Goal: Information Seeking & Learning: Learn about a topic

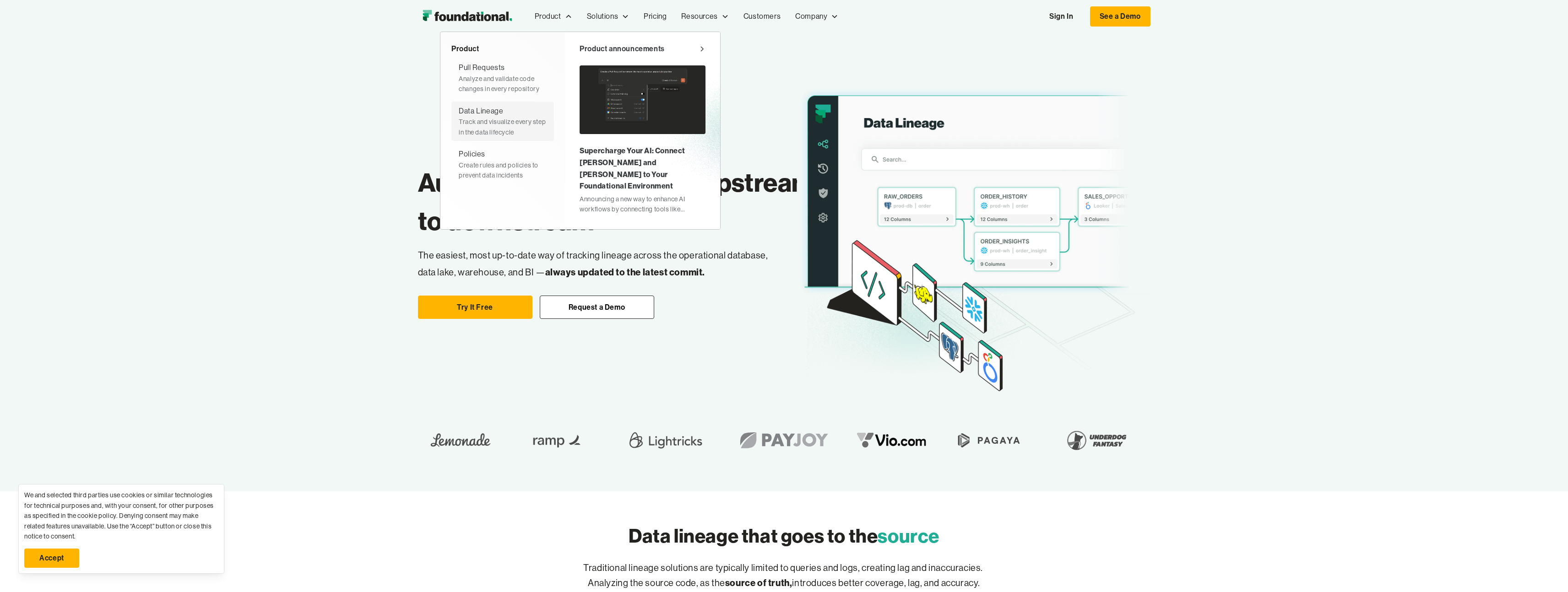
click at [524, 127] on div "Track and visualize every step in the data lifecycle" at bounding box center [503, 127] width 88 height 21
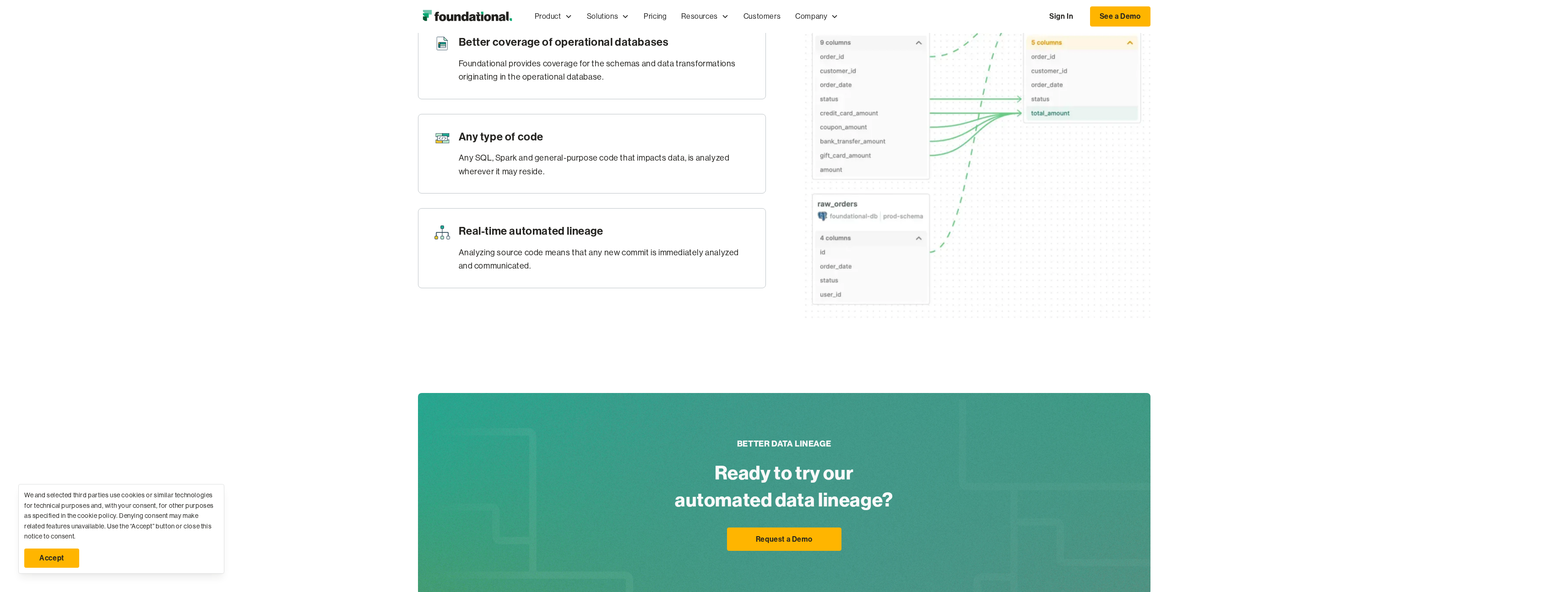
scroll to position [992, 0]
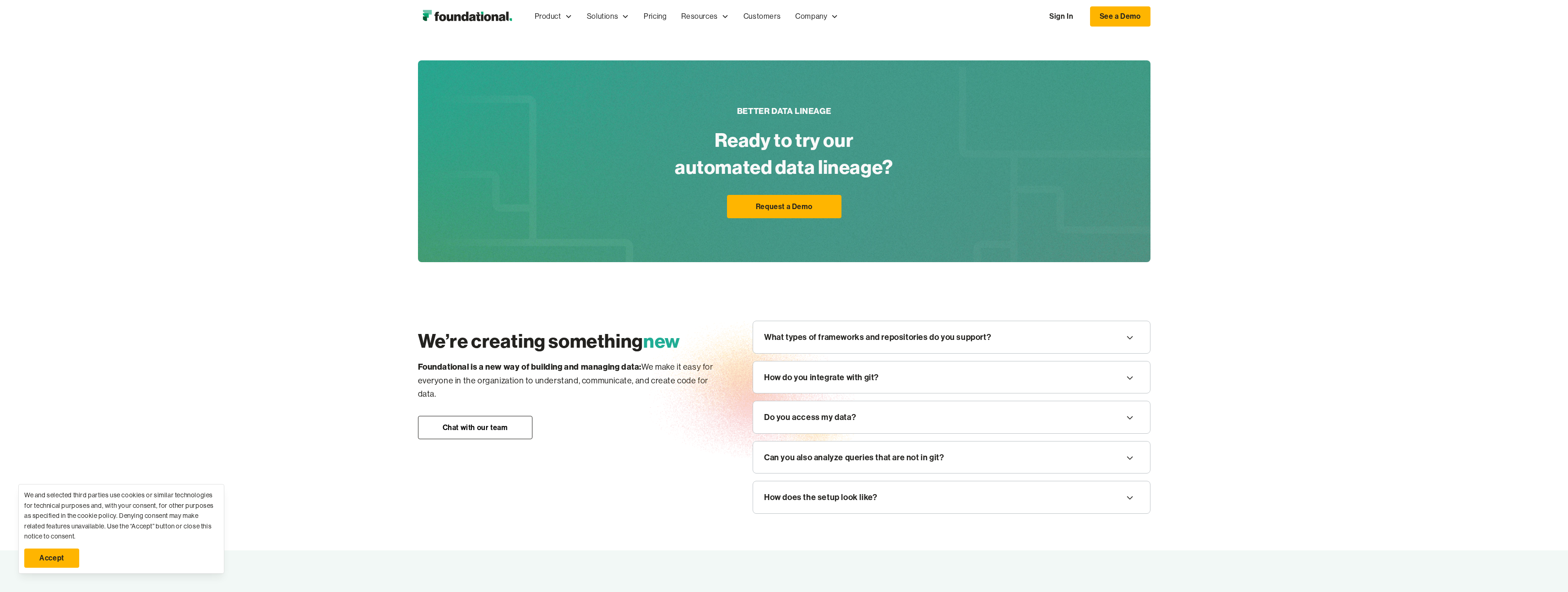
click at [957, 421] on div "Do you access my data?" at bounding box center [951, 417] width 397 height 32
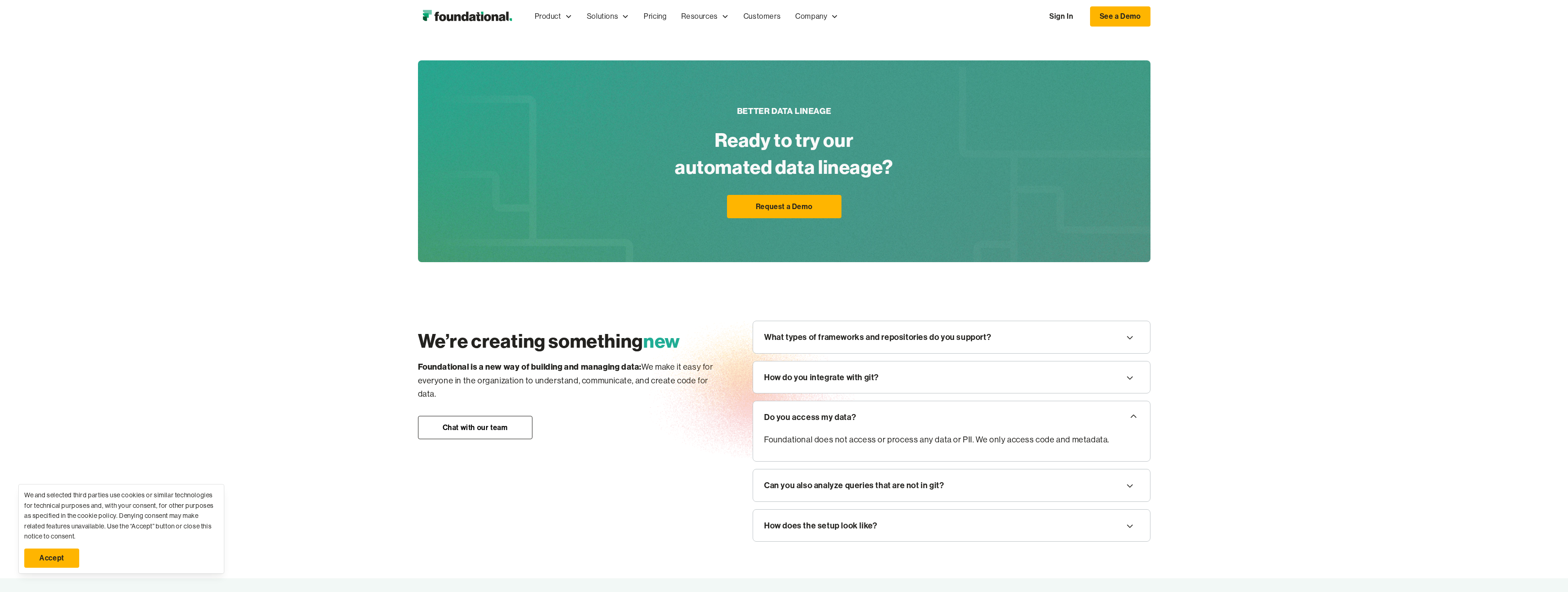
click at [958, 420] on div "Do you access my data?" at bounding box center [951, 417] width 397 height 32
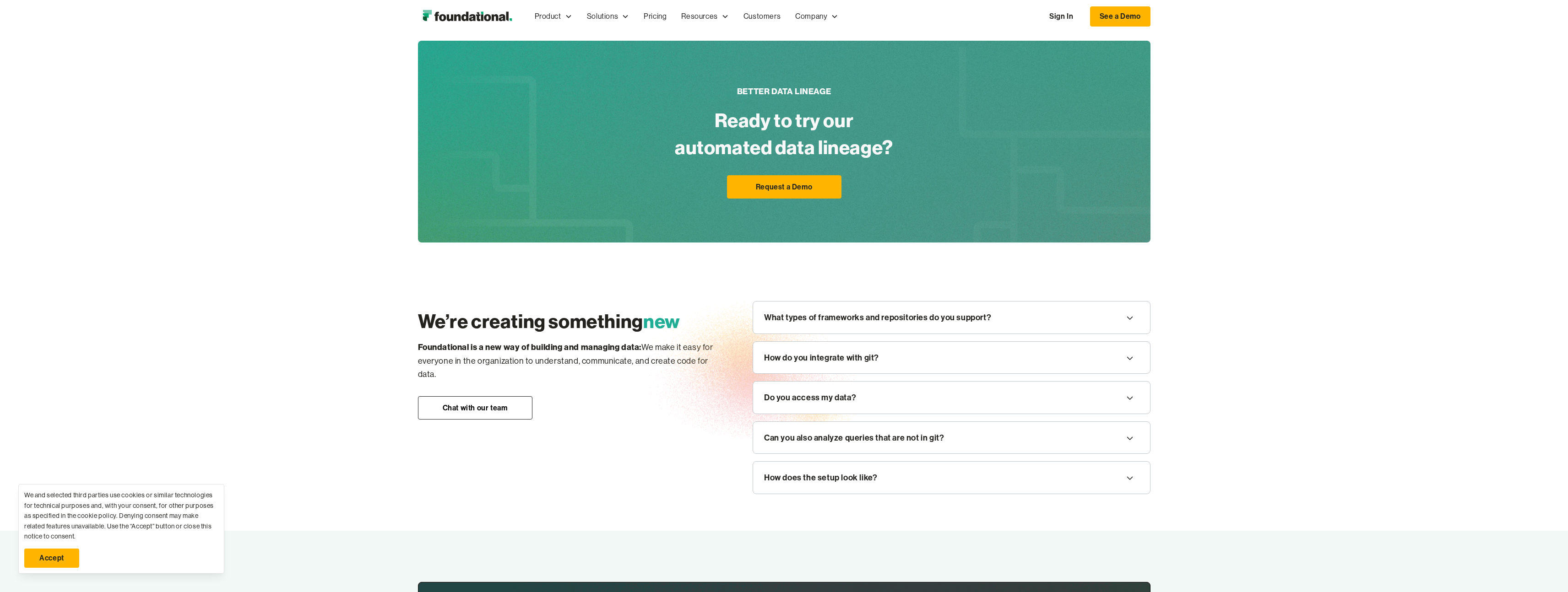
scroll to position [1261, 0]
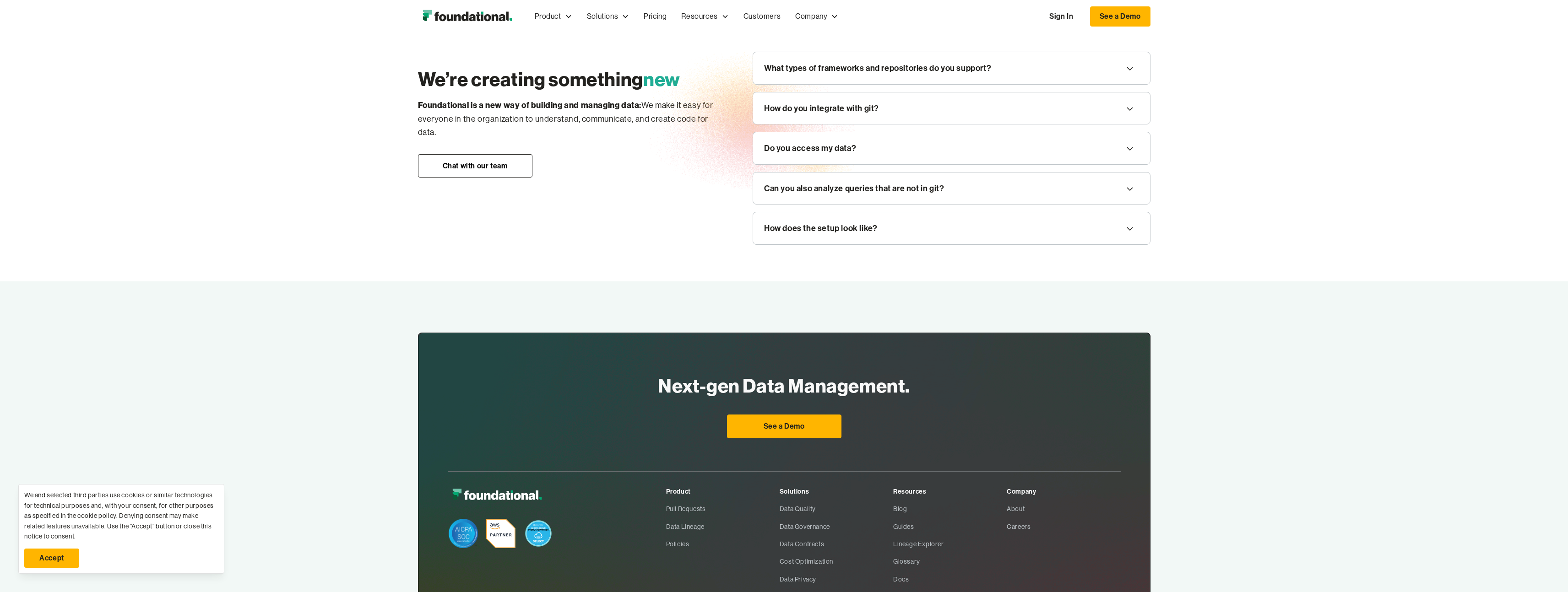
click at [853, 226] on div "How does the setup look like?" at bounding box center [821, 228] width 113 height 14
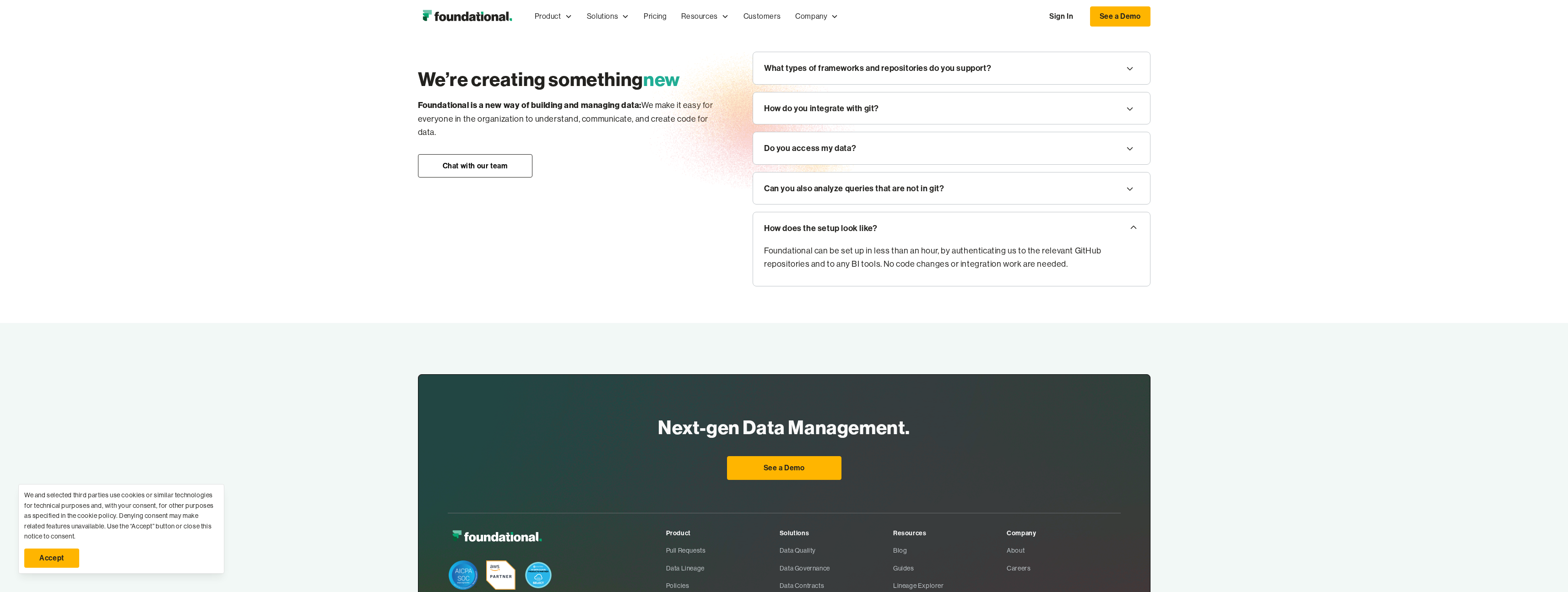
click at [1000, 197] on div "Can you also analyze queries that are not in git?" at bounding box center [951, 189] width 397 height 32
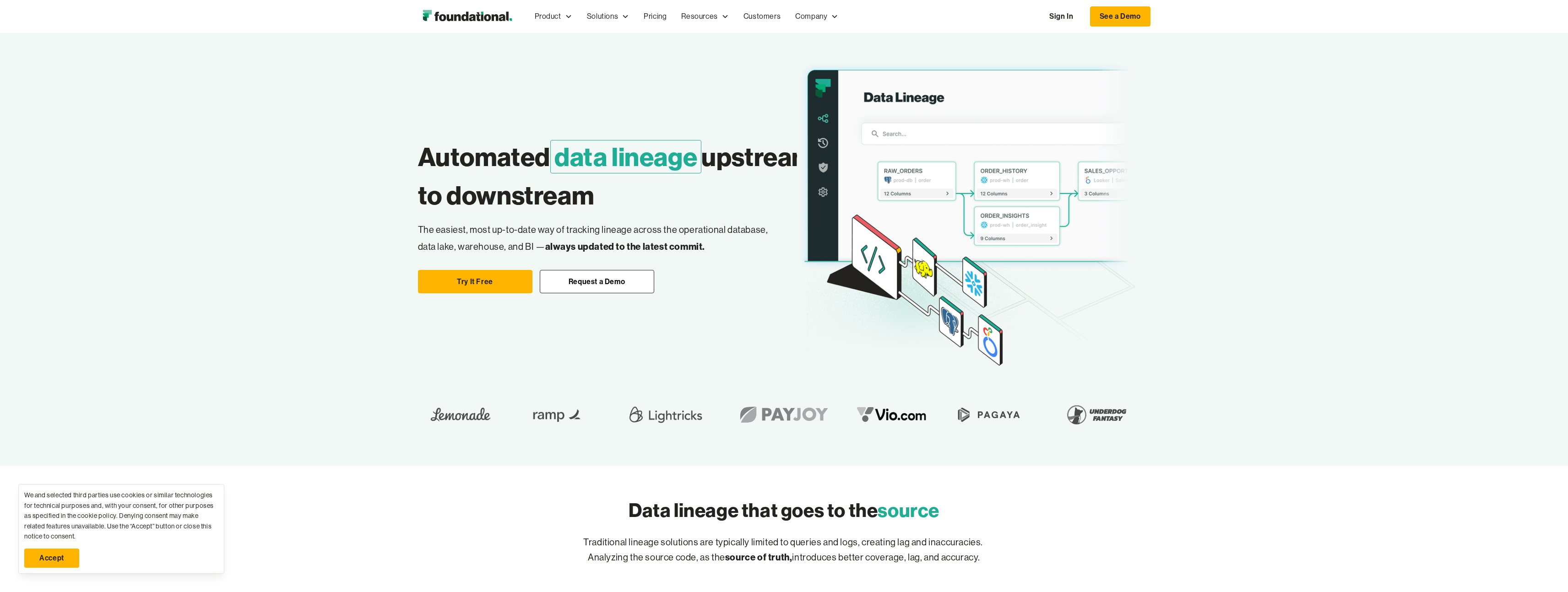
scroll to position [0, 0]
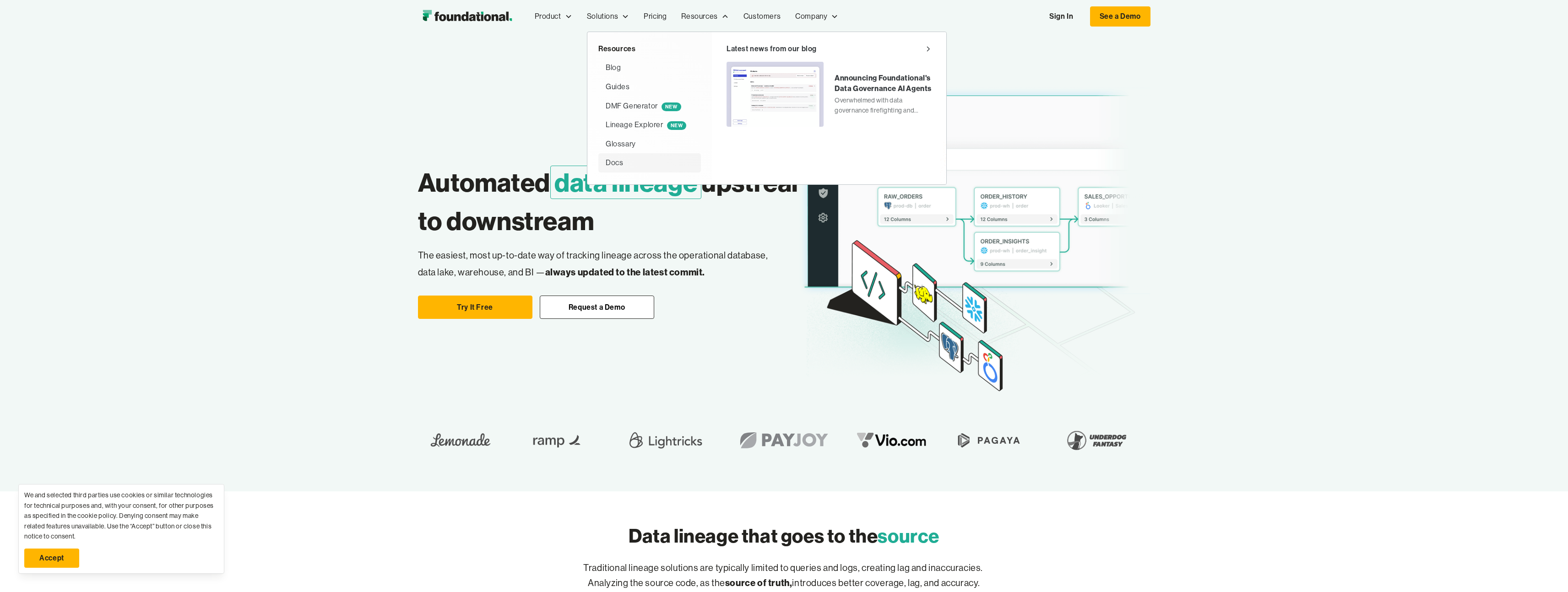
click at [615, 161] on div "Docs" at bounding box center [614, 163] width 18 height 12
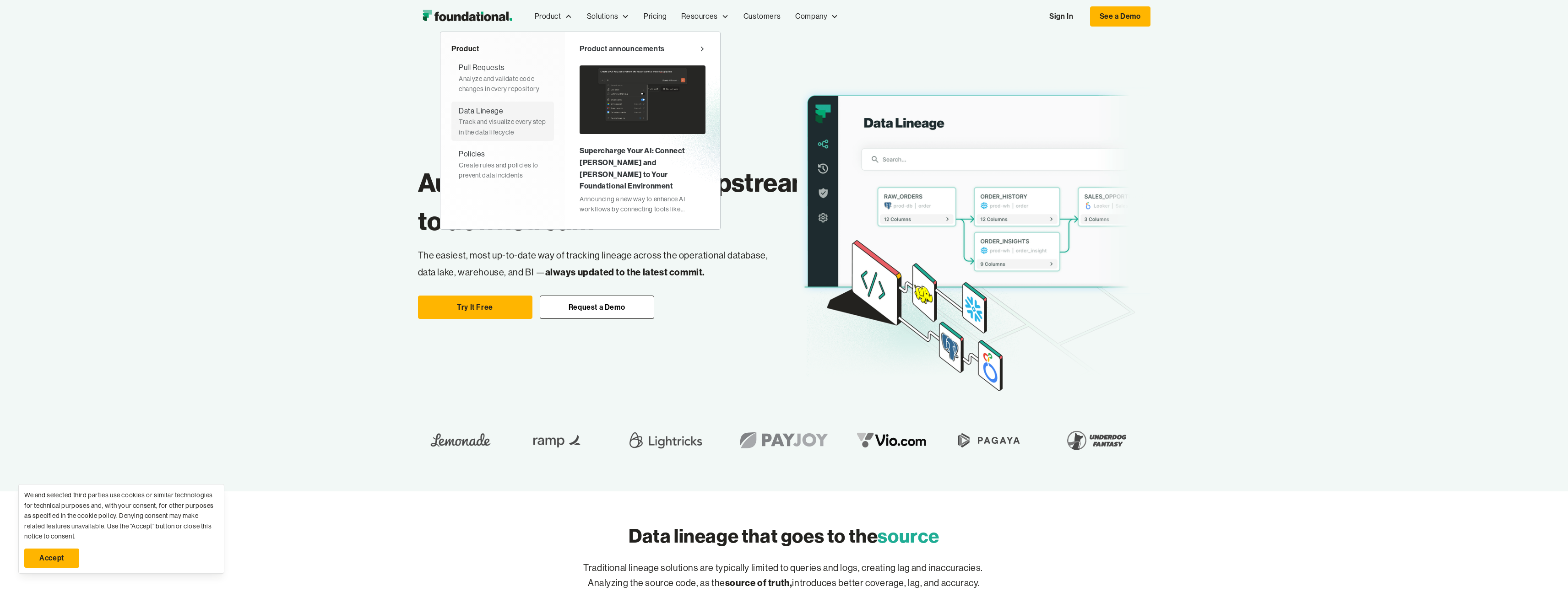
click at [482, 128] on div "Track and visualize every step in the data lifecycle" at bounding box center [503, 127] width 88 height 21
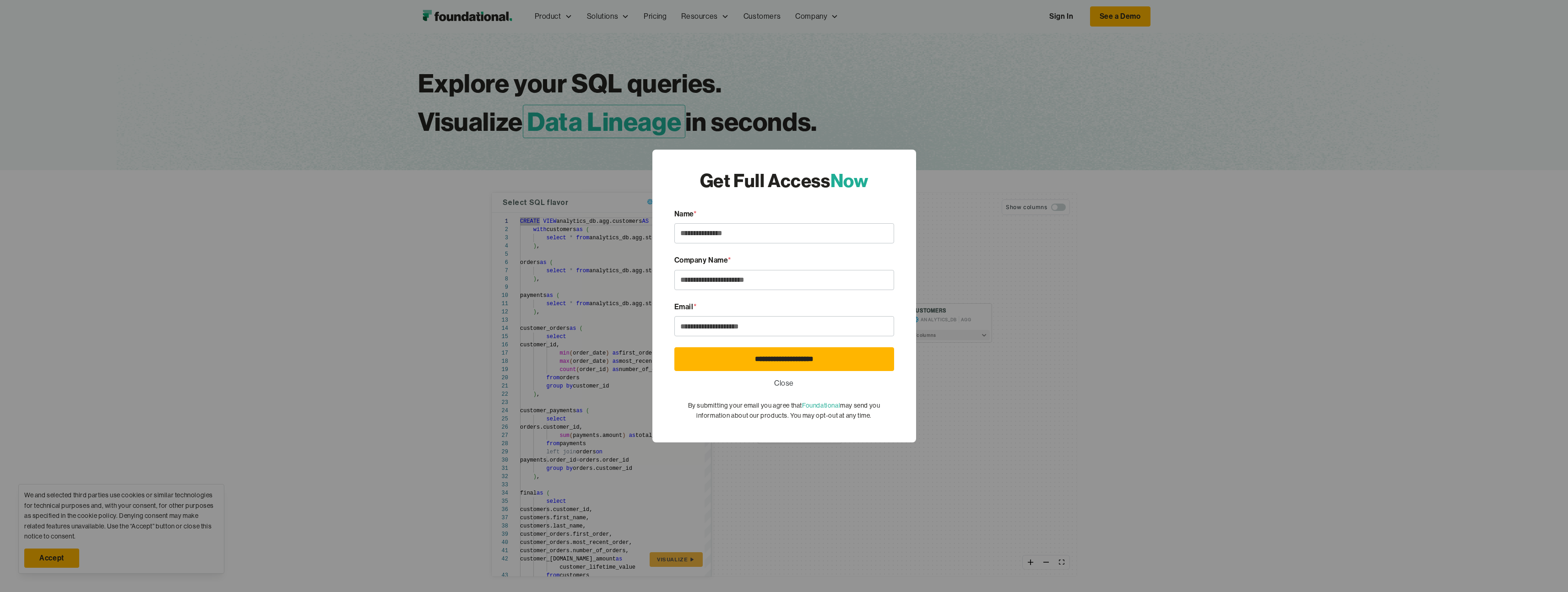
click at [786, 379] on link "Close" at bounding box center [784, 383] width 19 height 12
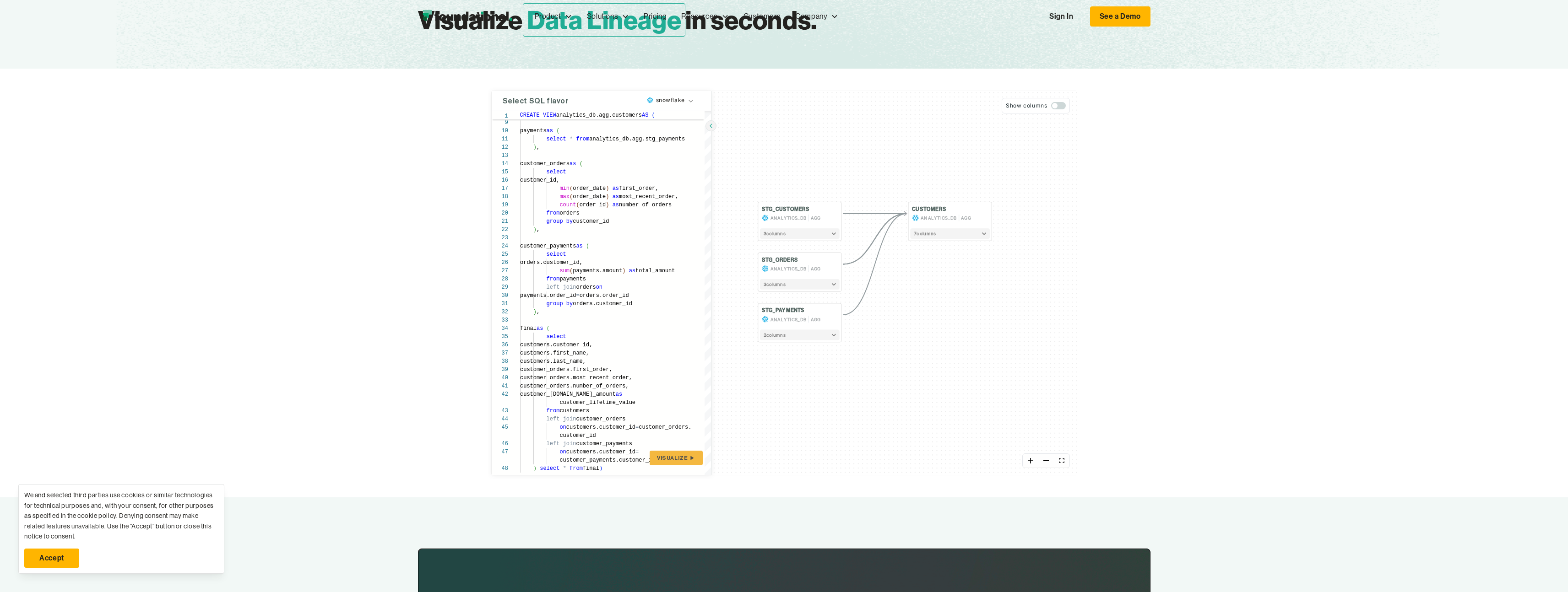
scroll to position [428, 0]
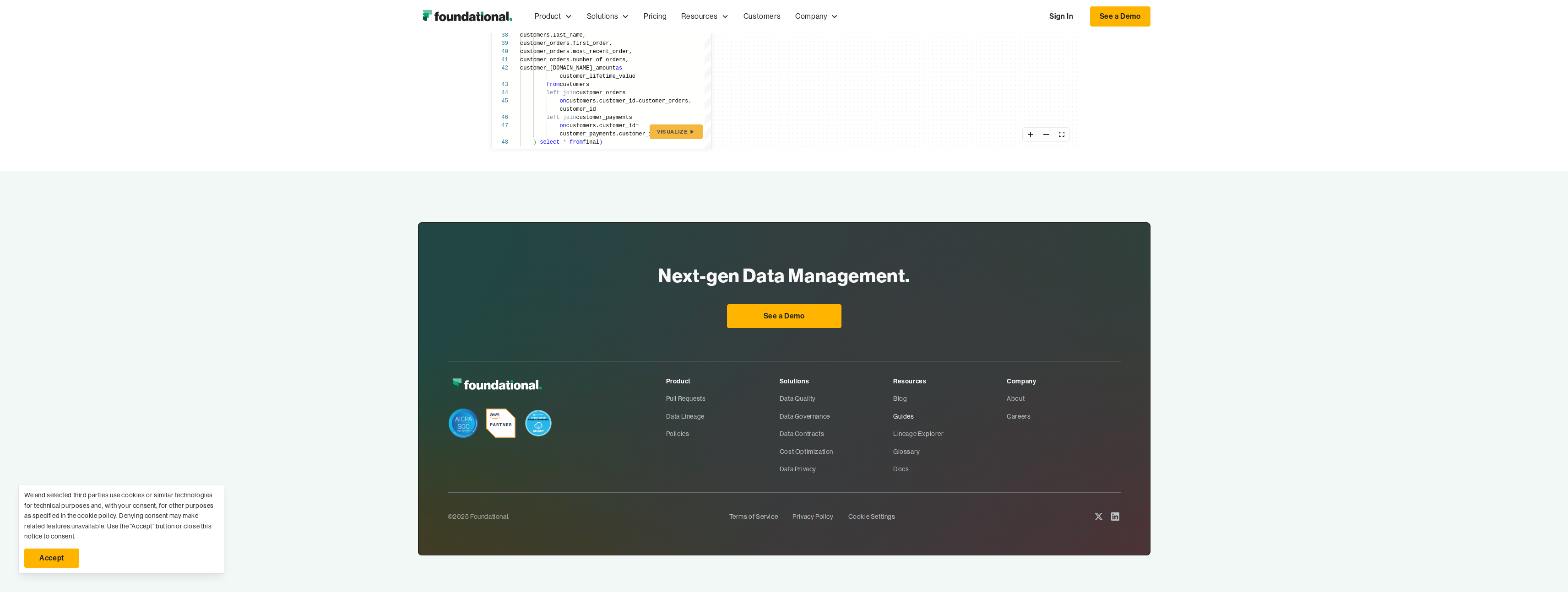
click at [903, 416] on link "Guides" at bounding box center [950, 416] width 114 height 18
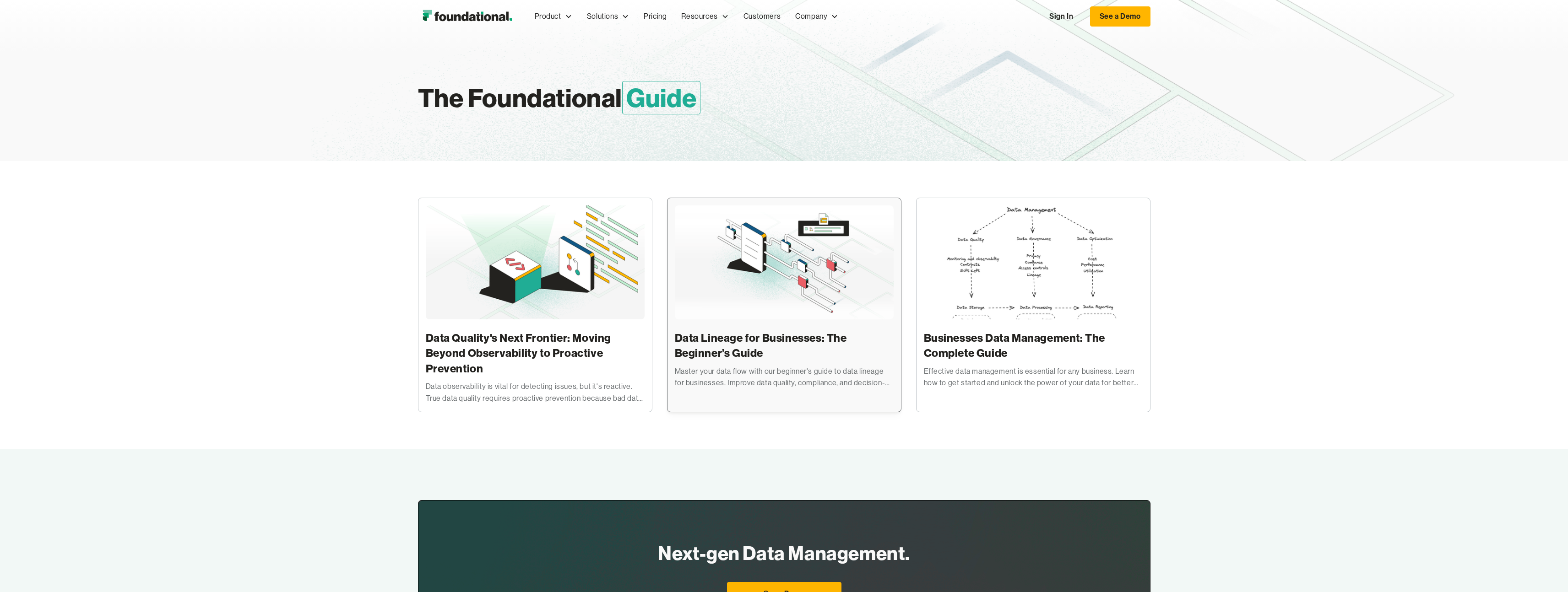
click at [746, 327] on div "Data Lineage for Businesses: The Beginner’s Guide Master your data flow with ou…" at bounding box center [785, 298] width 219 height 184
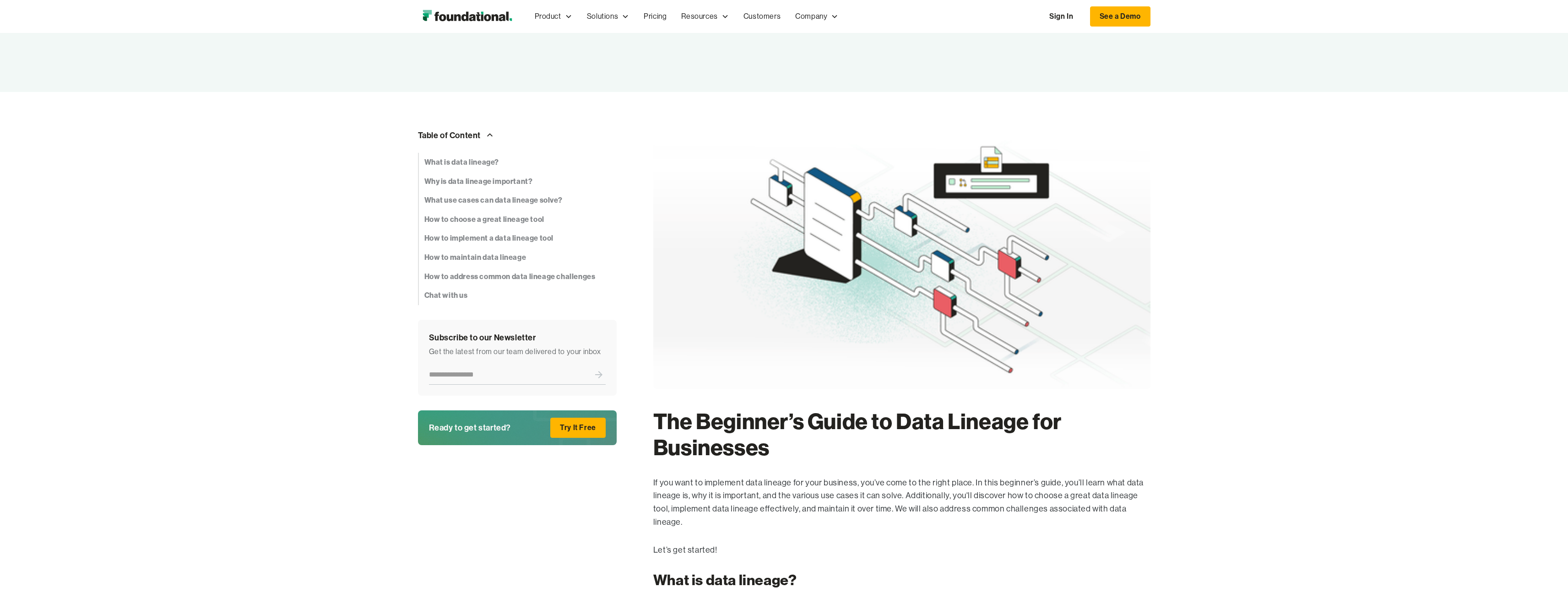
scroll to position [161, 0]
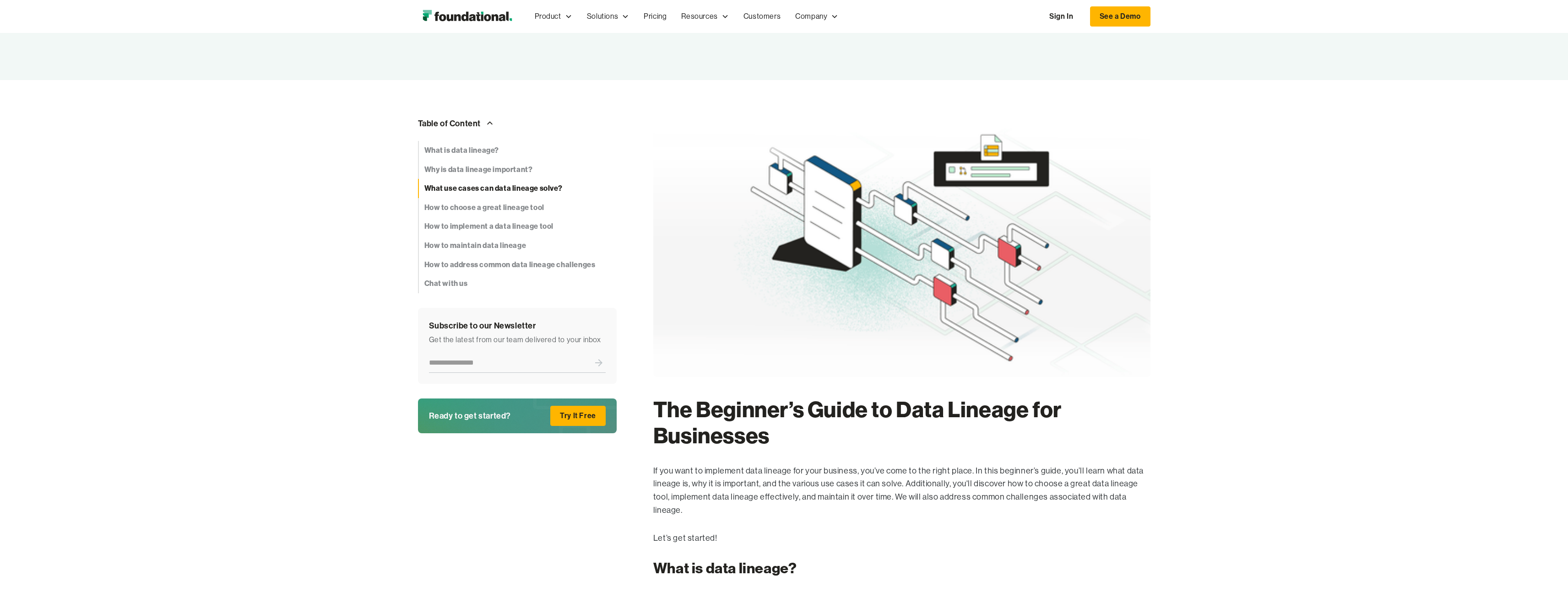
click at [498, 192] on strong "What use cases can data lineage solve?" at bounding box center [493, 189] width 138 height 12
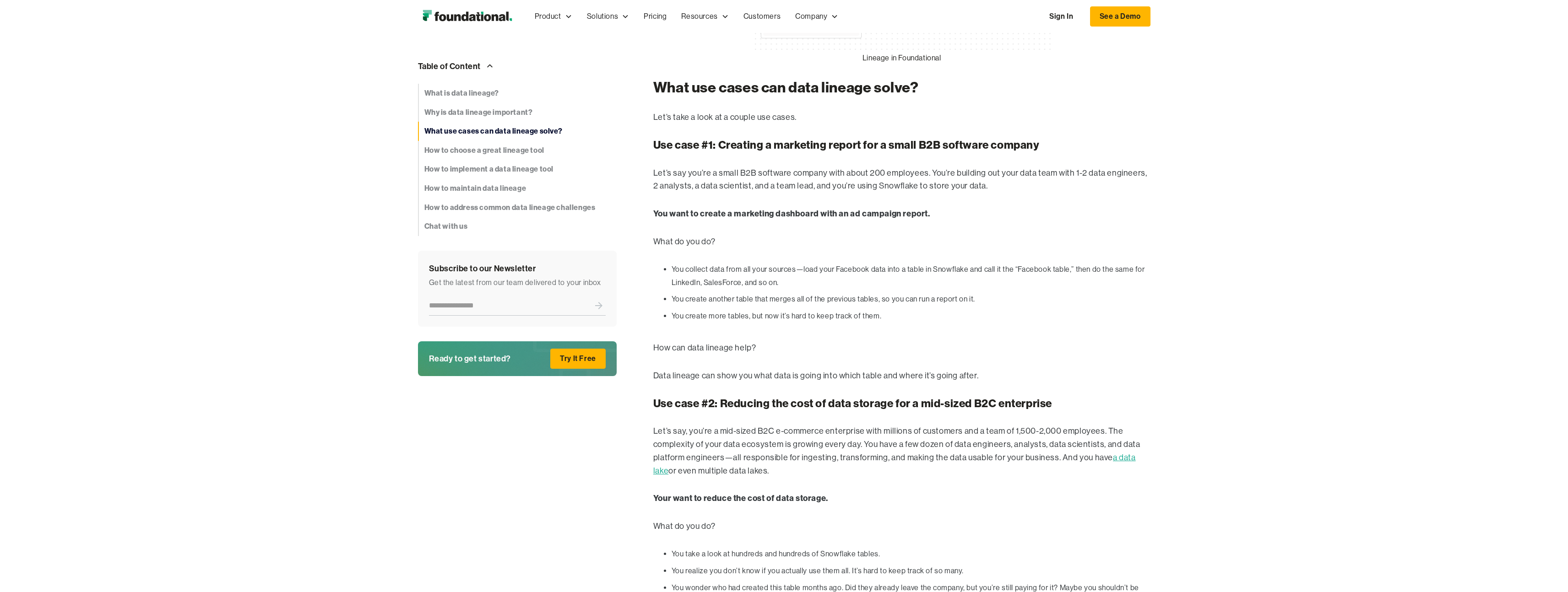
scroll to position [1733, 0]
click at [482, 154] on strong "How to choose a great lineage tool" at bounding box center [484, 151] width 120 height 12
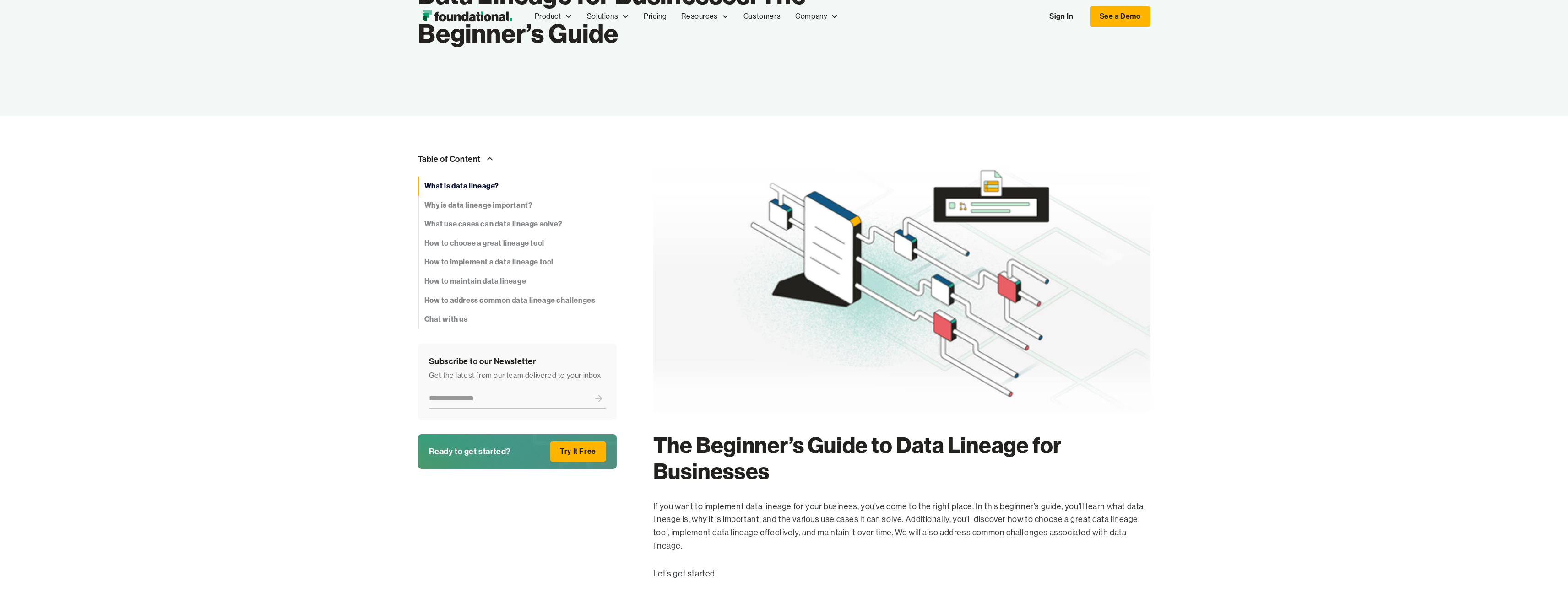
scroll to position [437, 0]
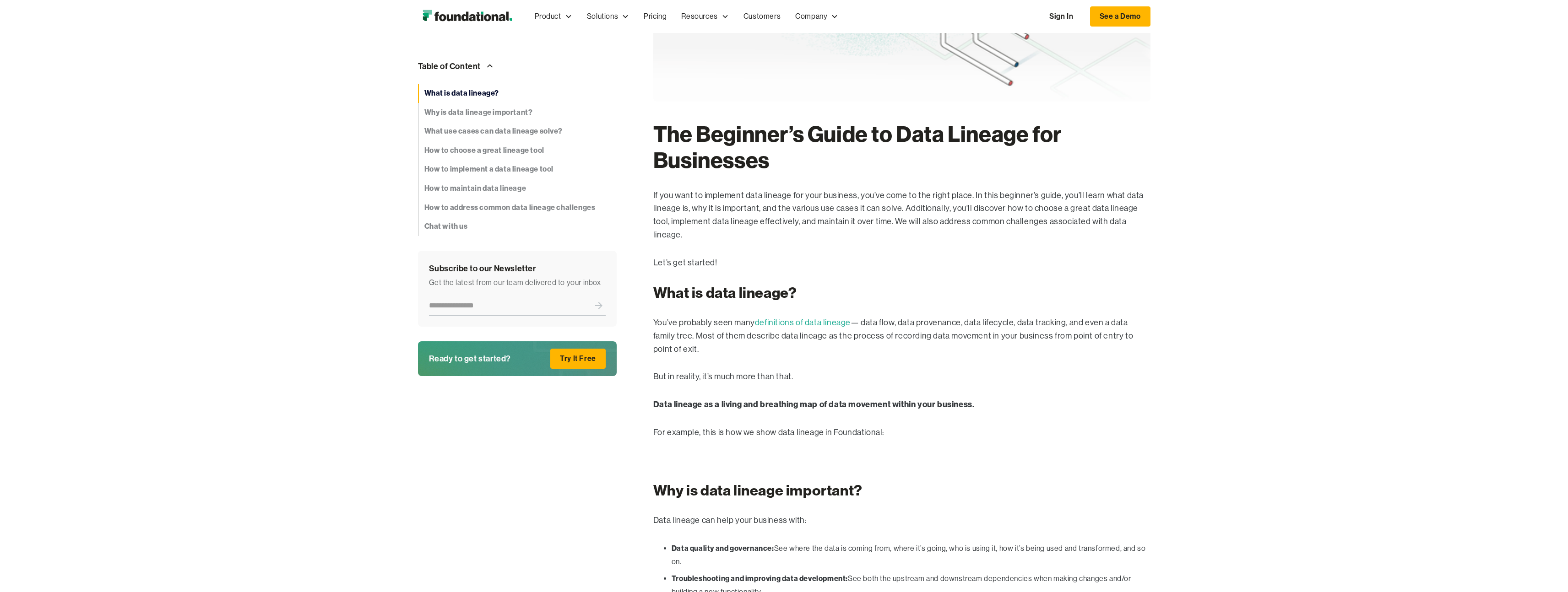
click at [914, 193] on p "If you want to implement data lineage for your business, you’ve come to the rig…" at bounding box center [901, 215] width 497 height 52
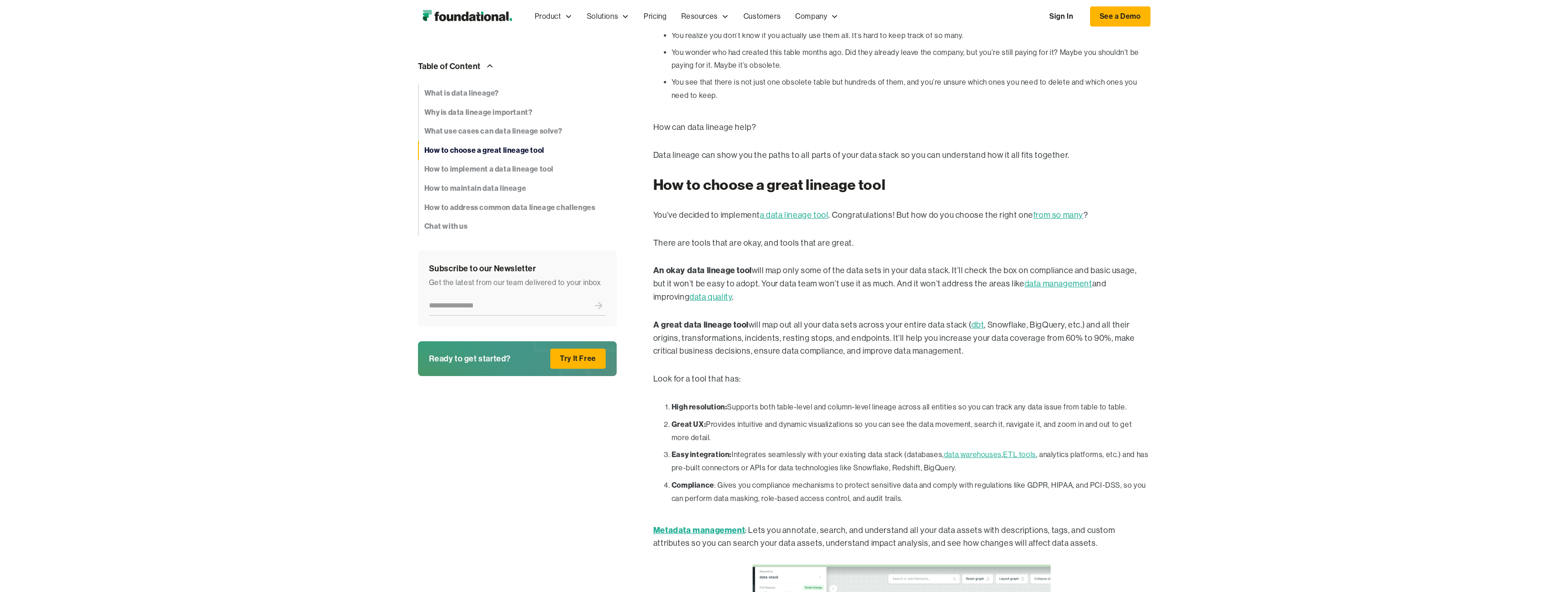
click at [1046, 274] on p "An okay data lineage tool will map only some of the data sets in your data stac…" at bounding box center [901, 284] width 497 height 40
click at [974, 320] on link "dbt" at bounding box center [978, 324] width 13 height 9
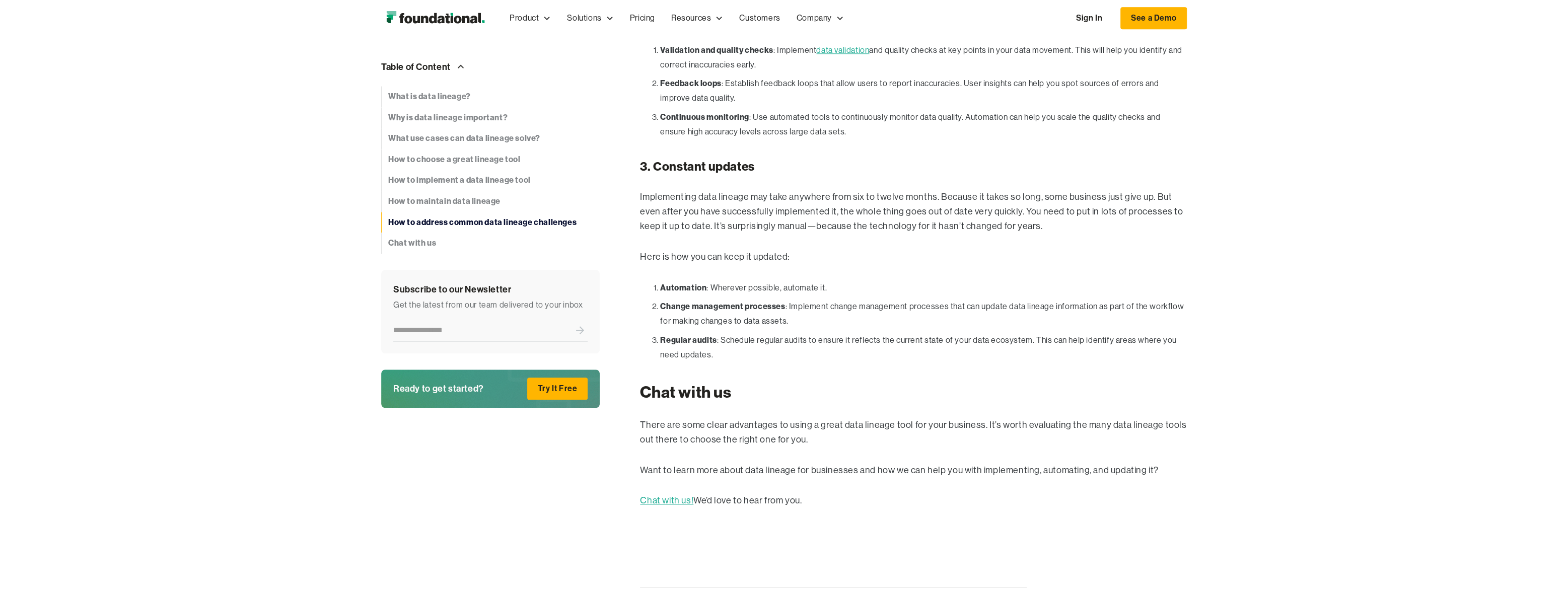
scroll to position [5514, 0]
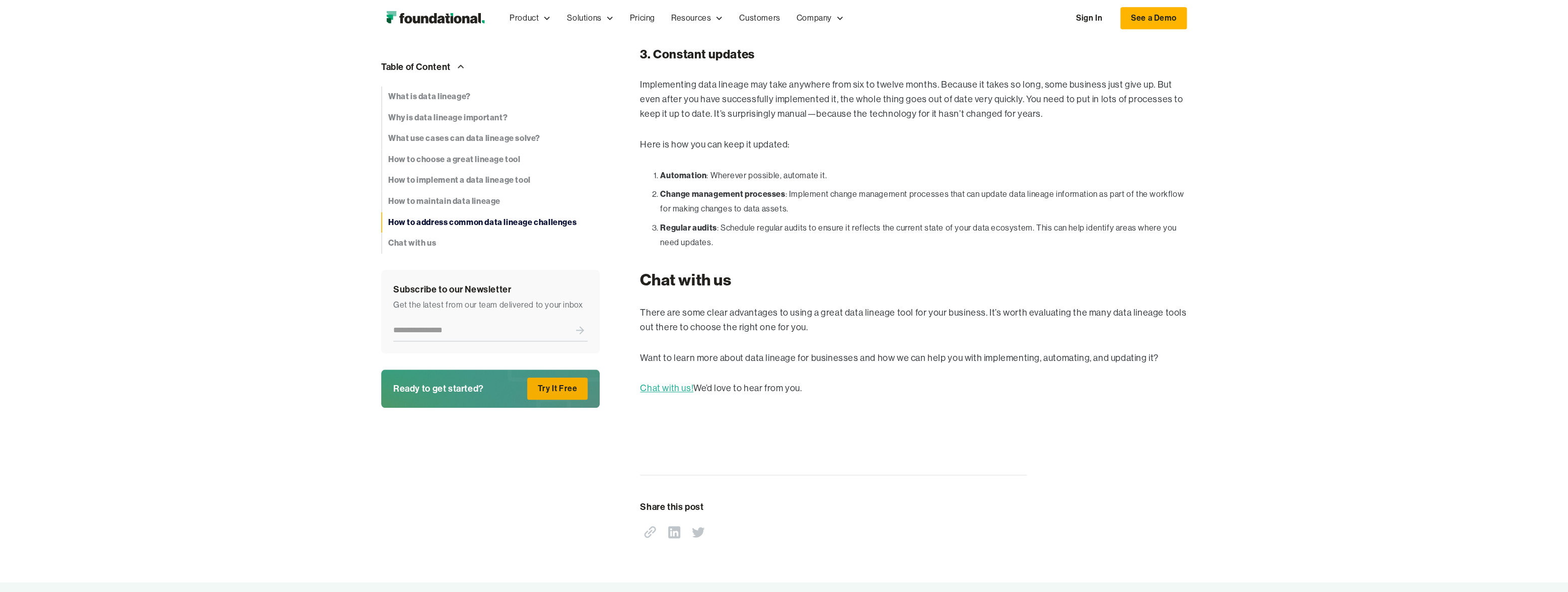
click at [550, 381] on link "Try It Free" at bounding box center [557, 388] width 61 height 22
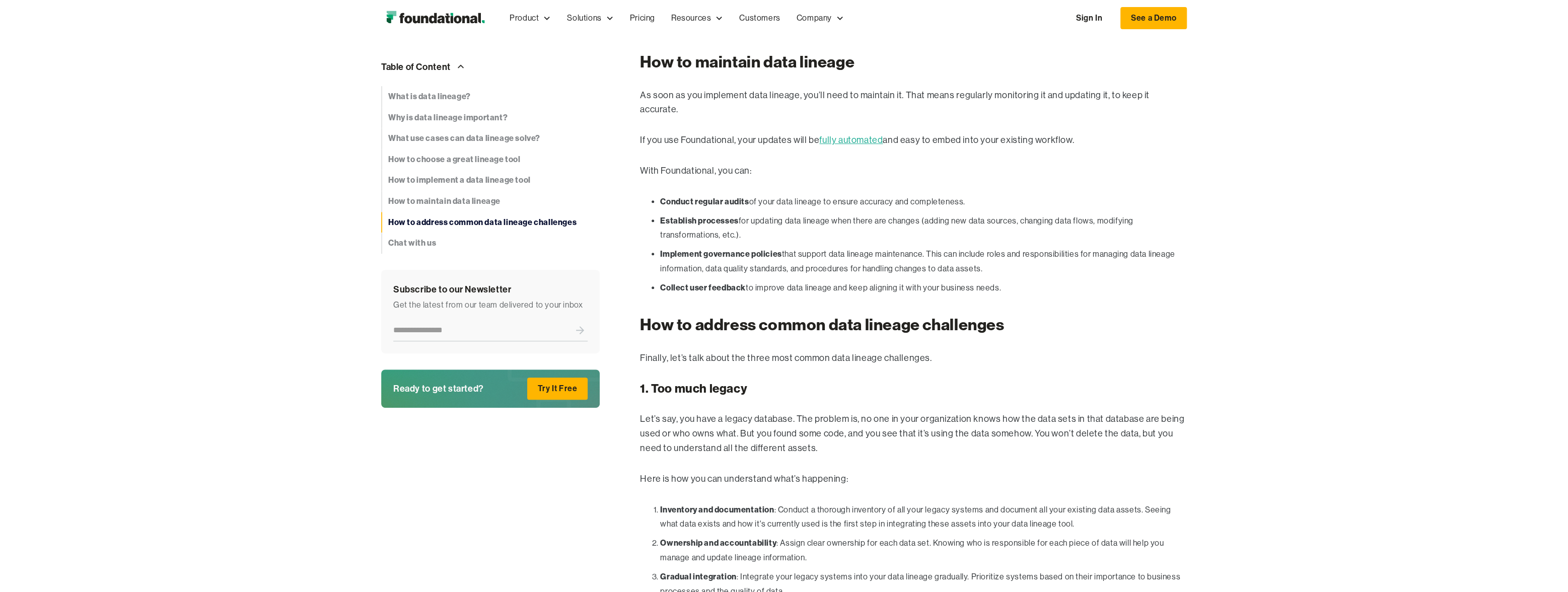
scroll to position [4476, 0]
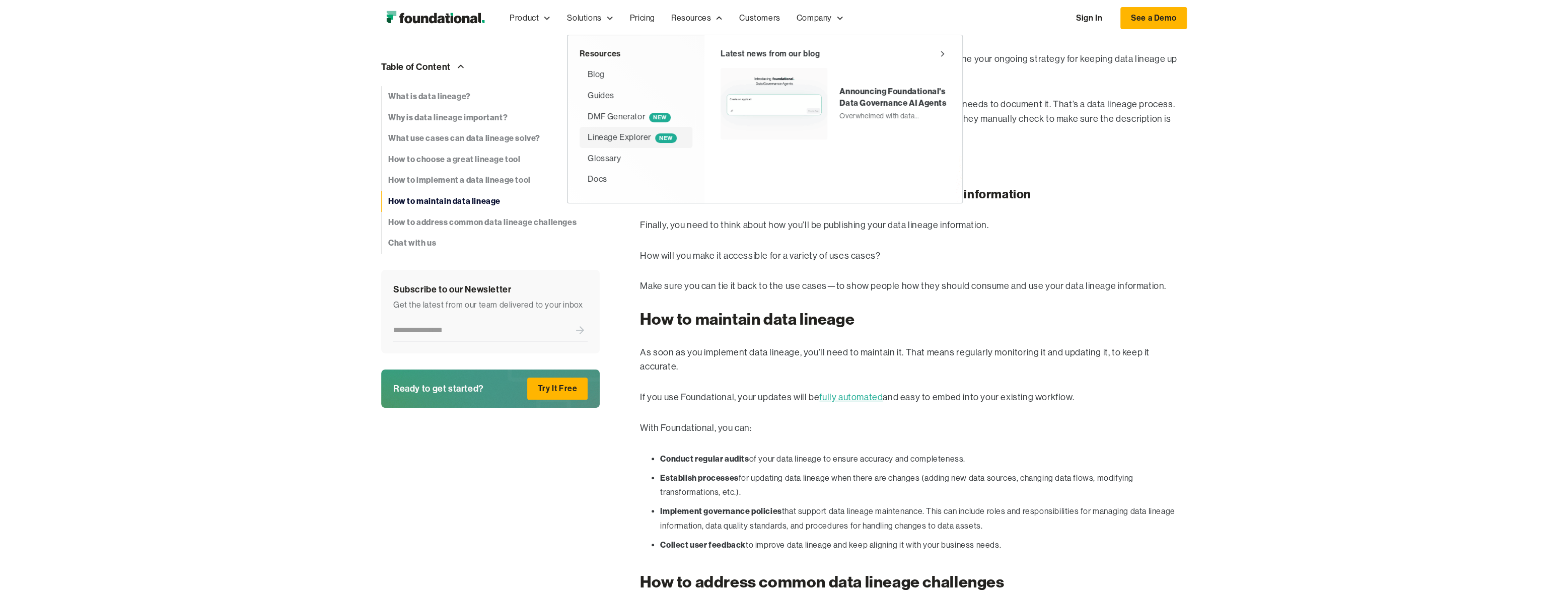
click at [607, 138] on div "Lineage Explorer NEW" at bounding box center [632, 138] width 88 height 13
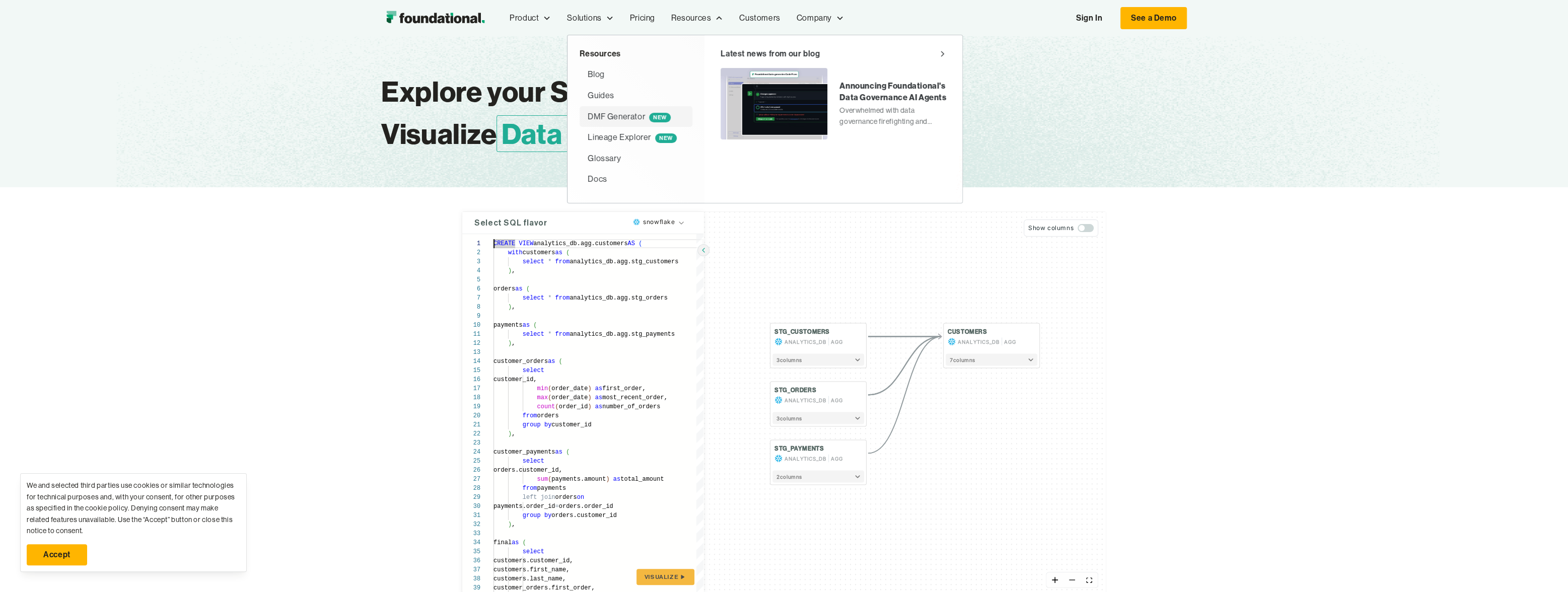
click at [613, 115] on div "DMF Generator NEW" at bounding box center [629, 117] width 83 height 13
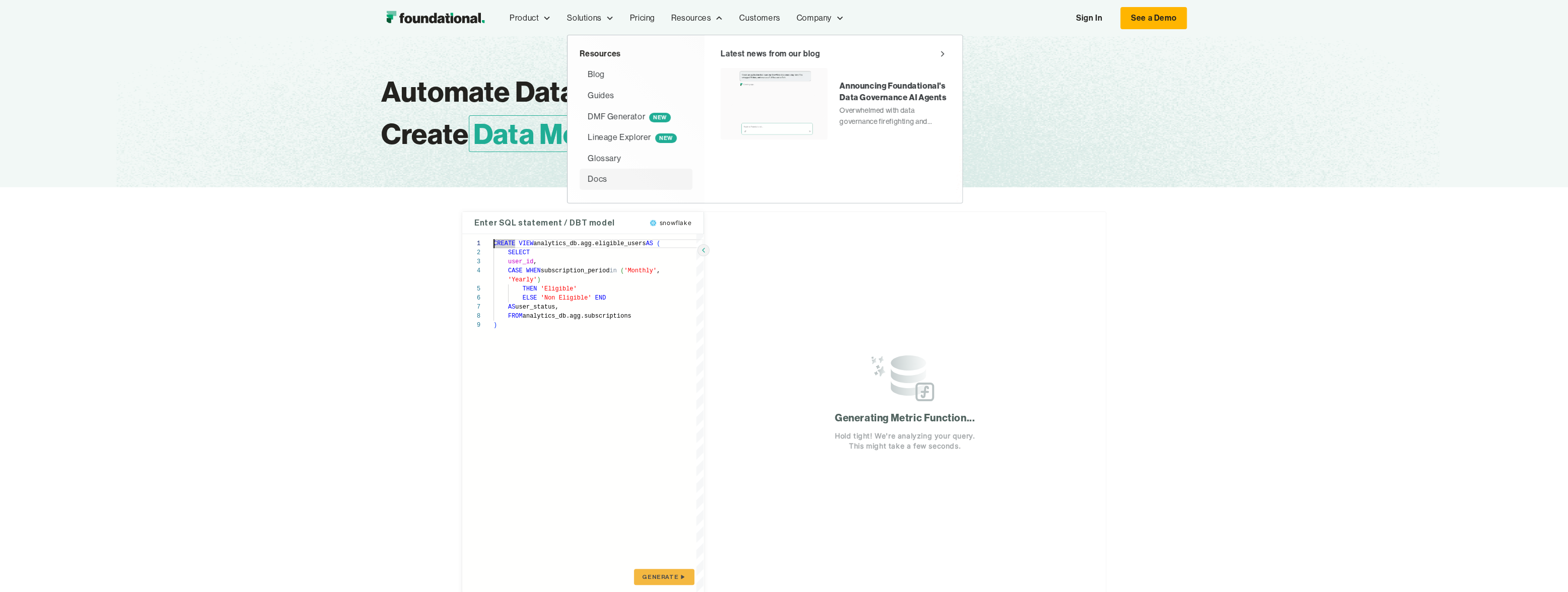
click at [594, 184] on div "Docs" at bounding box center [597, 179] width 19 height 13
